Goal: Information Seeking & Learning: Learn about a topic

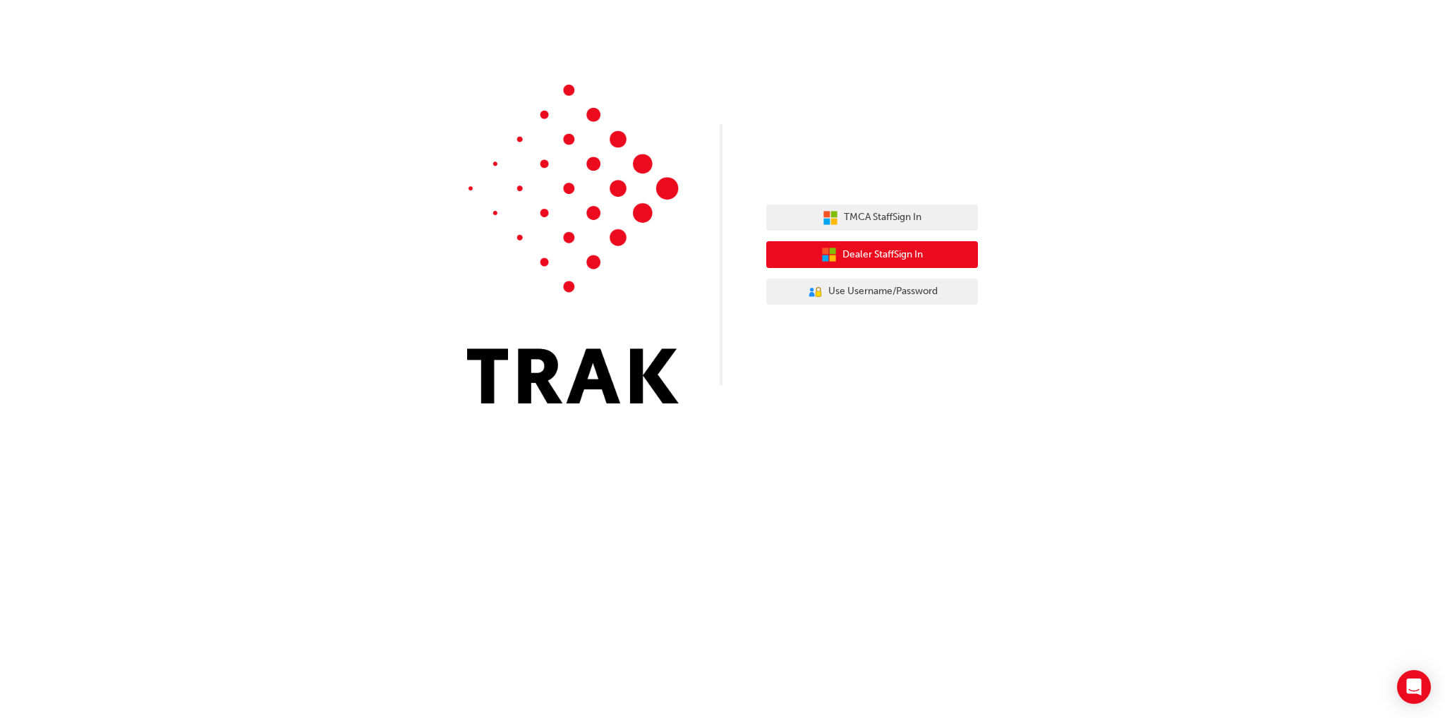
click at [917, 260] on span "Dealer Staff Sign In" at bounding box center [882, 255] width 80 height 16
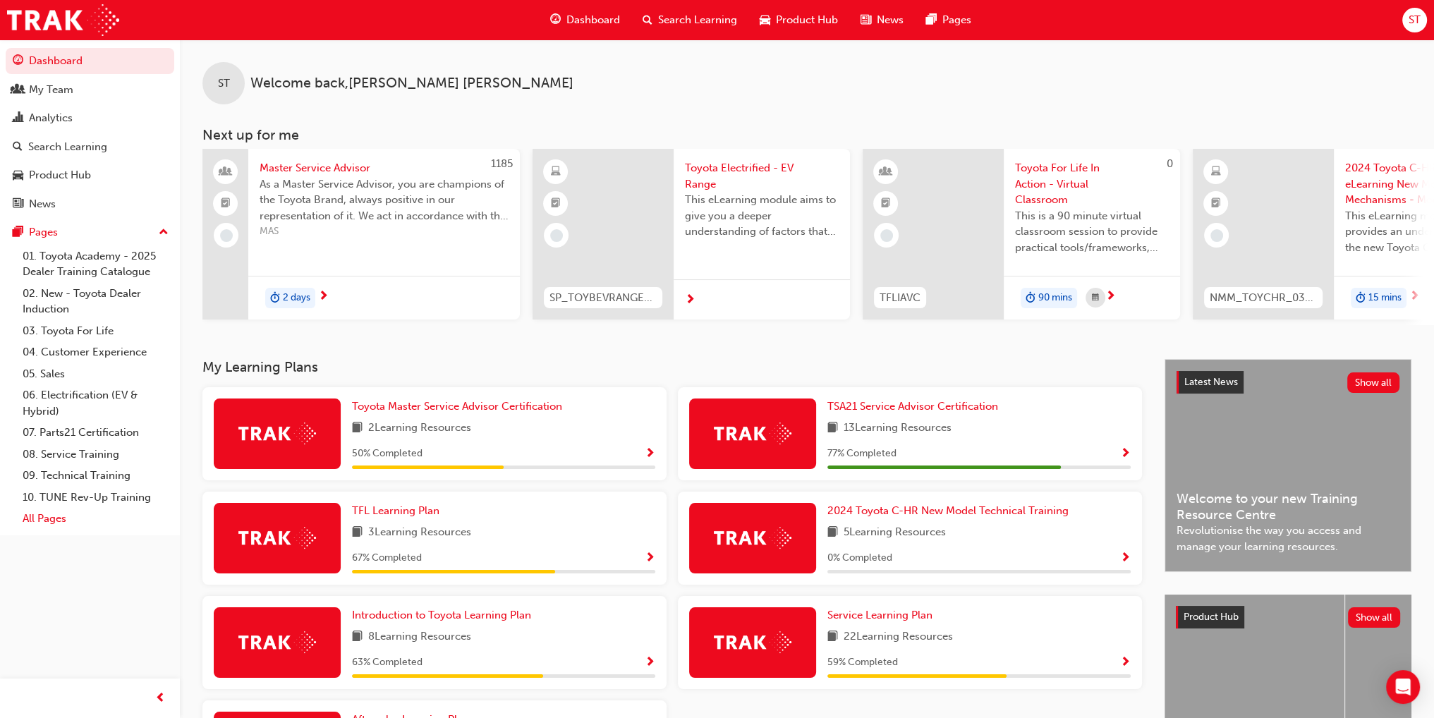
click at [41, 518] on link "All Pages" at bounding box center [95, 519] width 157 height 22
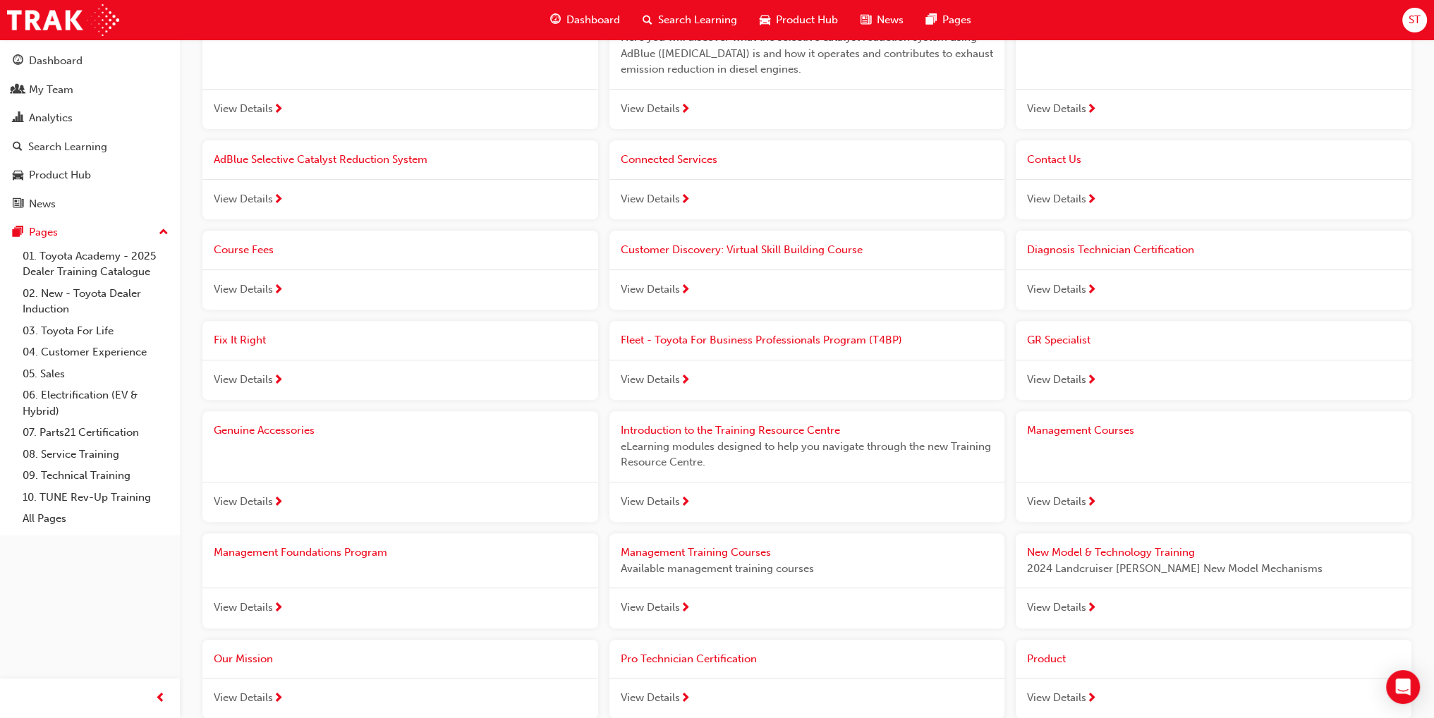
scroll to position [545, 0]
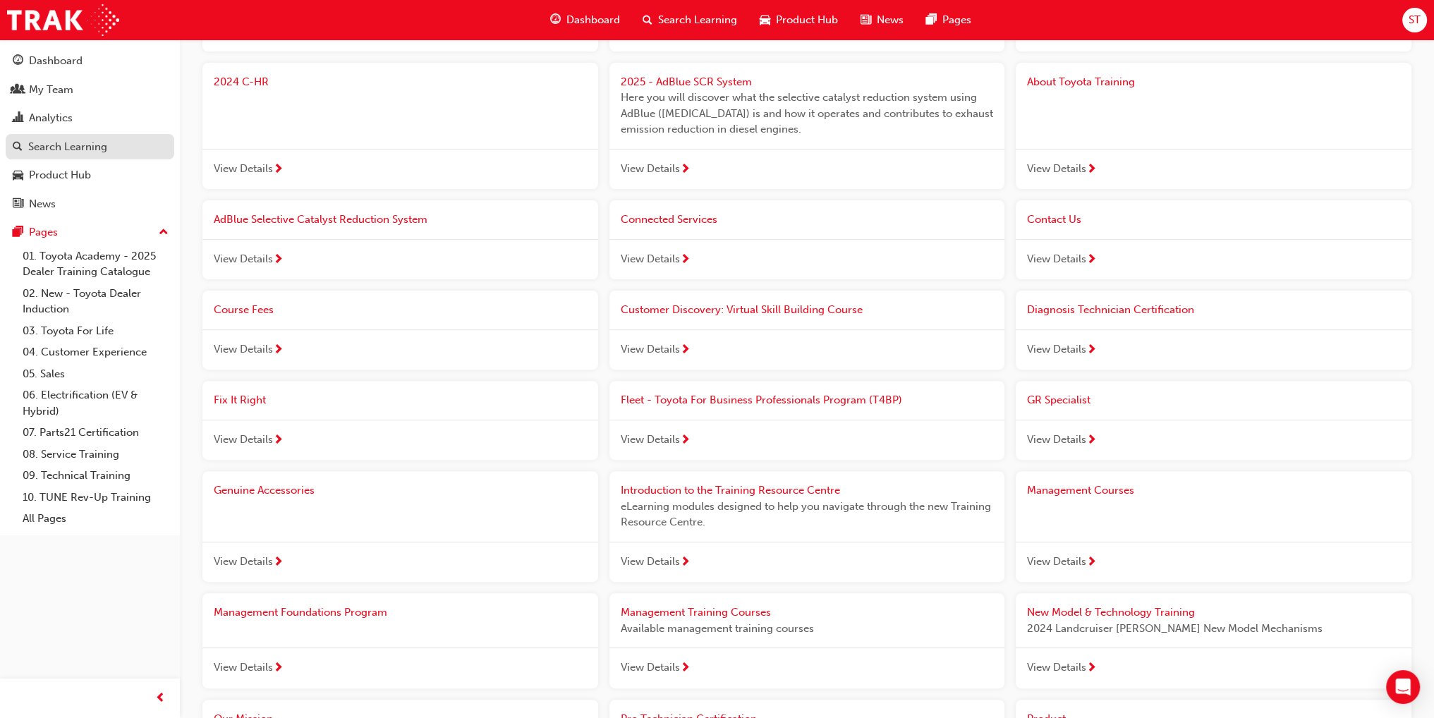
click at [39, 153] on div "Search Learning" at bounding box center [67, 147] width 79 height 16
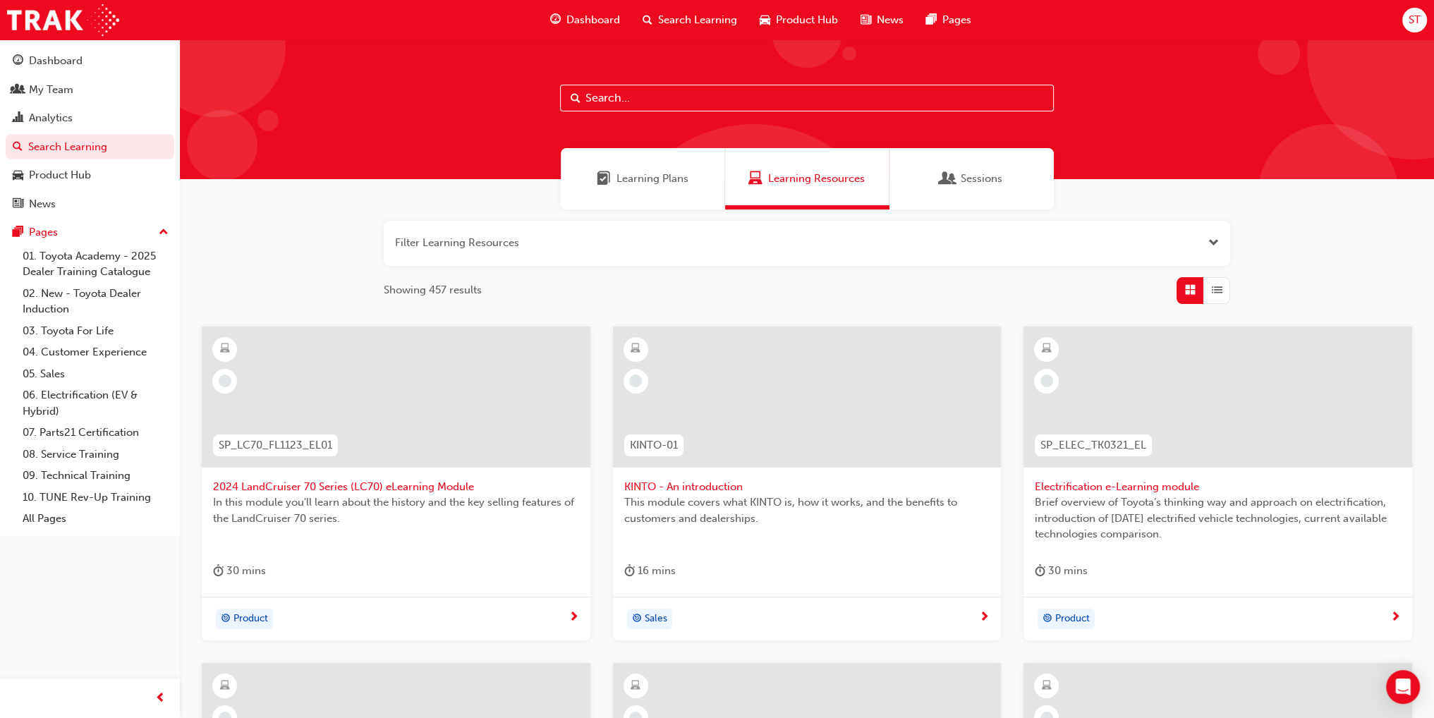
click at [691, 178] on div "Learning Plans" at bounding box center [643, 178] width 164 height 61
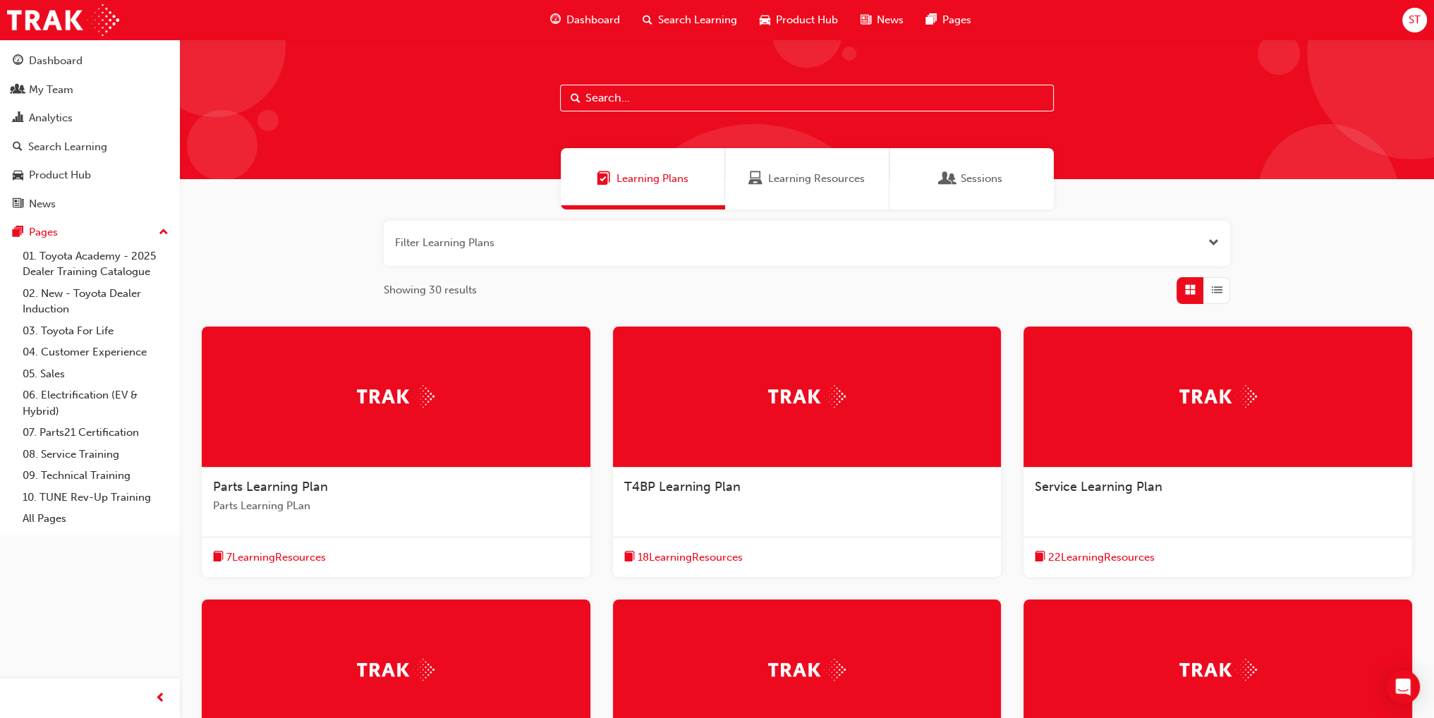
click at [814, 178] on span "Learning Resources" at bounding box center [816, 179] width 97 height 16
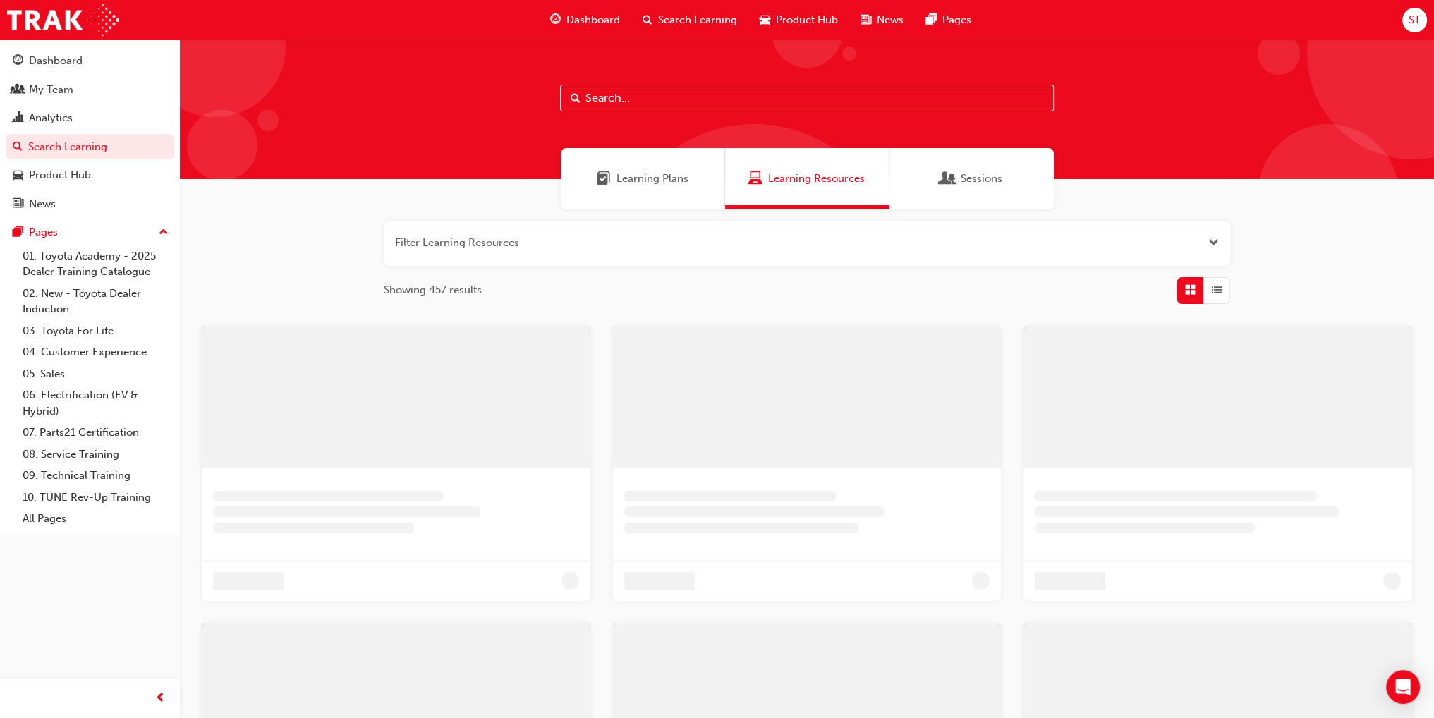
click at [665, 102] on input "text" at bounding box center [807, 98] width 494 height 27
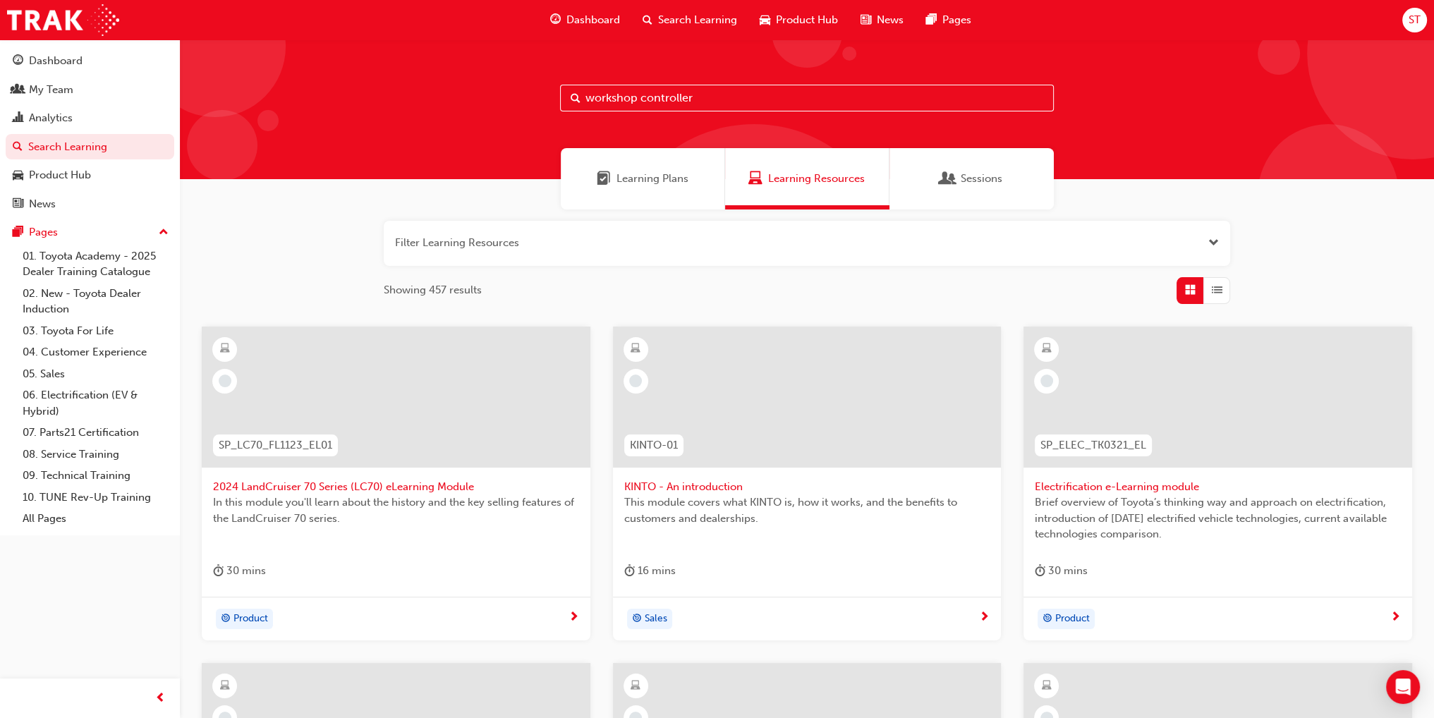
type input "workshop controller"
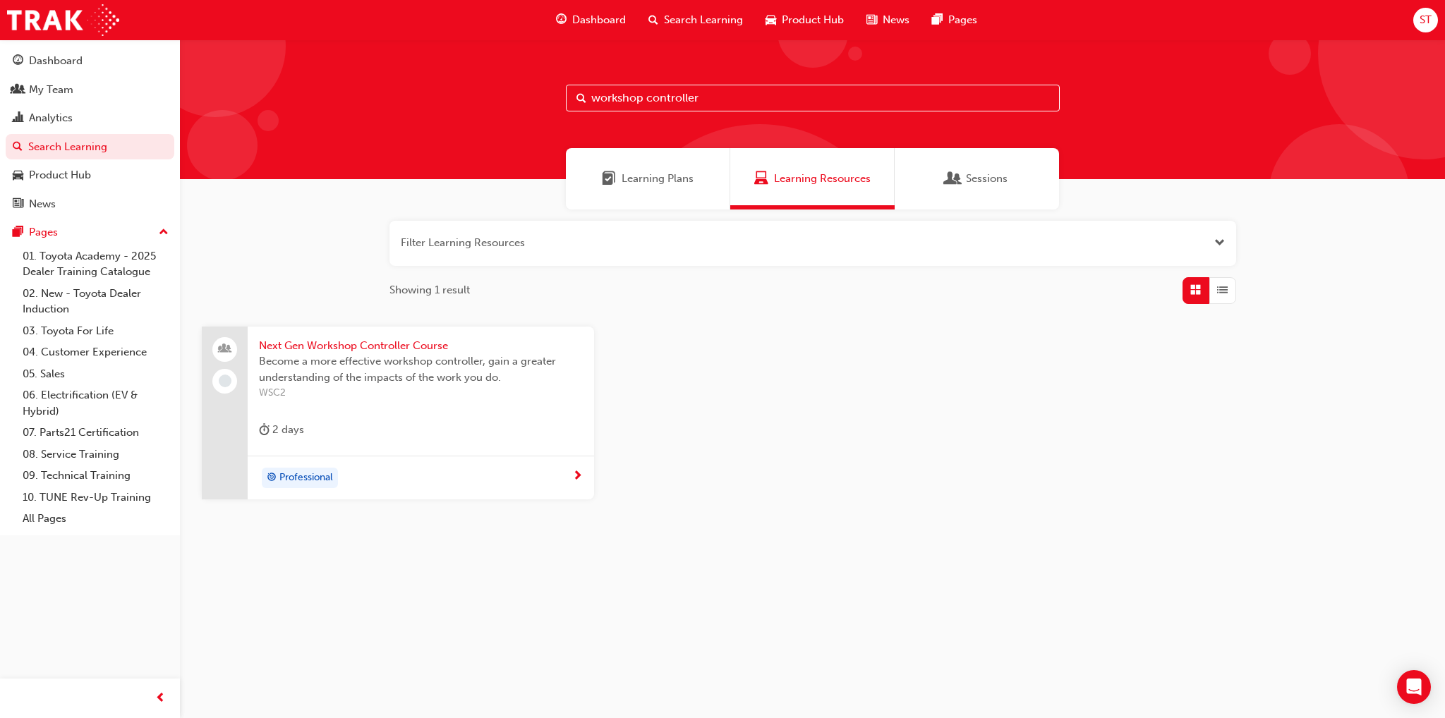
click at [402, 347] on span "Next Gen Workshop Controller Course" at bounding box center [421, 346] width 324 height 16
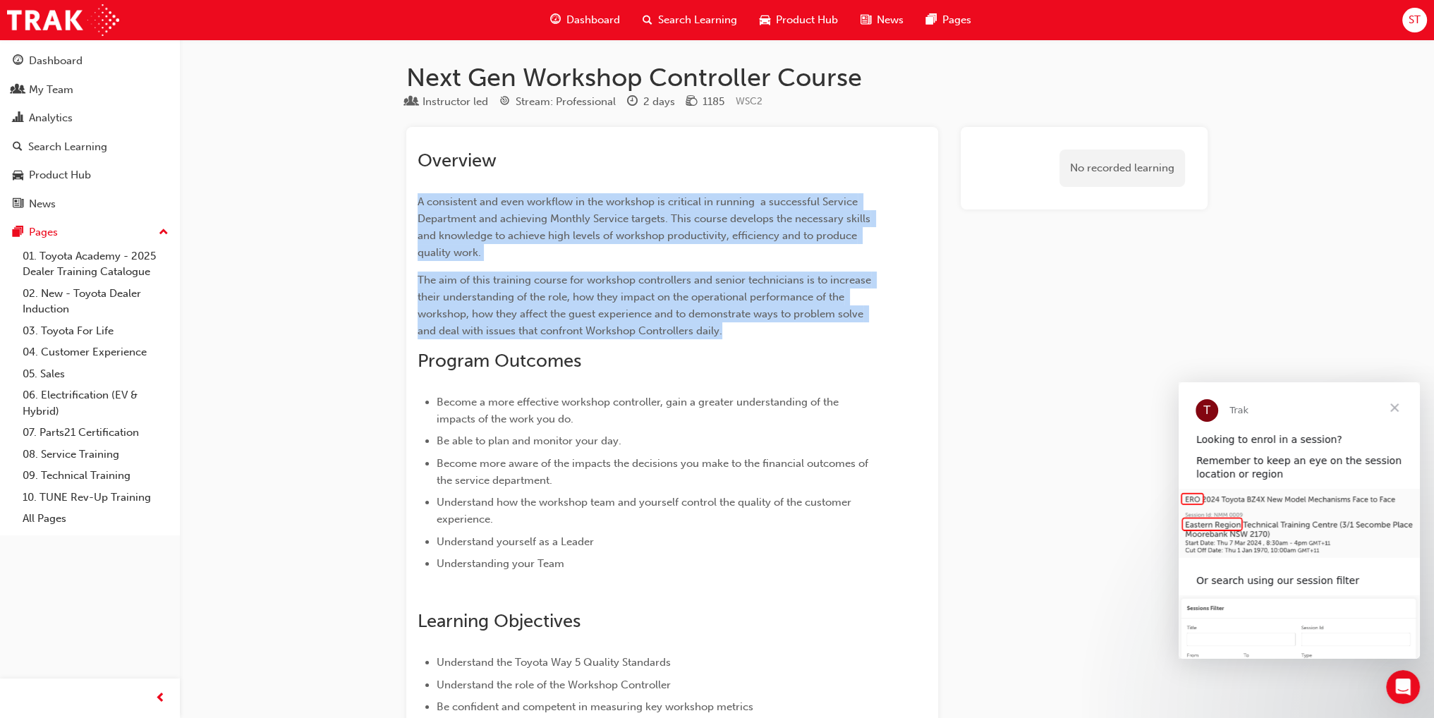
drag, startPoint x: 417, startPoint y: 202, endPoint x: 784, endPoint y: 336, distance: 391.2
click at [784, 336] on div "Overview A consistent and even workflow in the workshop is critical in running …" at bounding box center [647, 588] width 458 height 876
click at [748, 327] on p "The aim of this training course for workshop controllers and senior technicians…" at bounding box center [647, 306] width 458 height 68
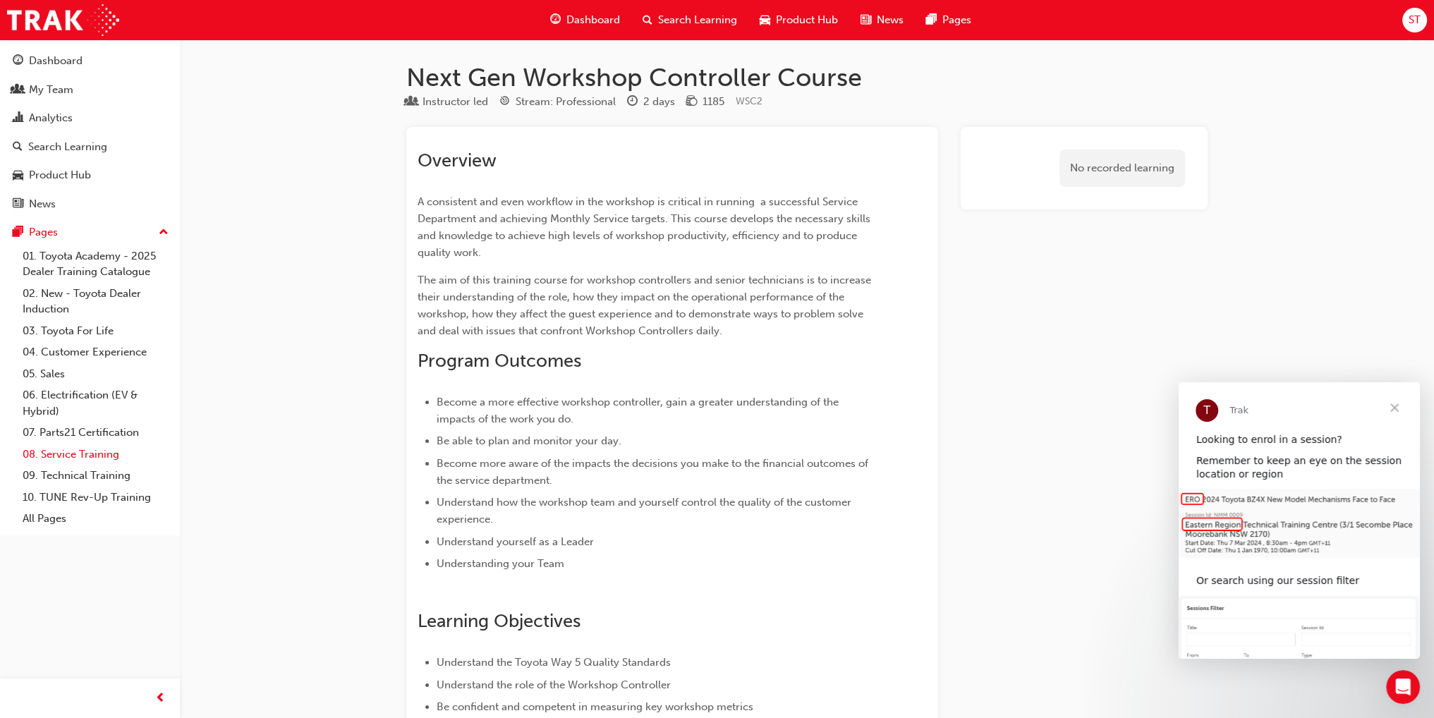
click at [98, 460] on link "08. Service Training" at bounding box center [95, 455] width 157 height 22
